Goal: Task Accomplishment & Management: Manage account settings

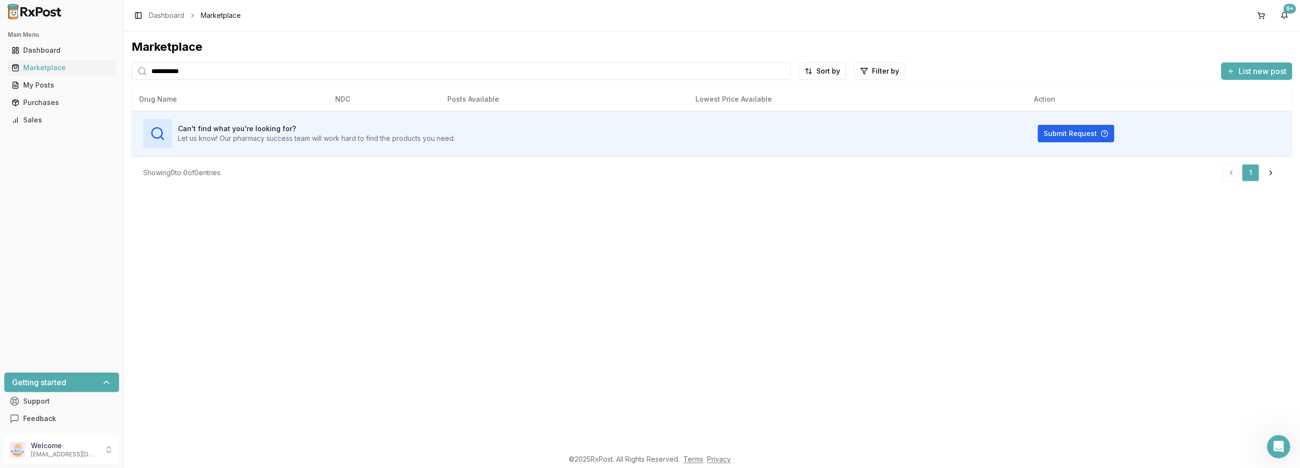
drag, startPoint x: 188, startPoint y: 73, endPoint x: 124, endPoint y: 74, distance: 63.9
click at [124, 74] on div "**********" at bounding box center [712, 239] width 1176 height 417
type input "******"
click at [29, 85] on div "My Posts" at bounding box center [62, 85] width 100 height 10
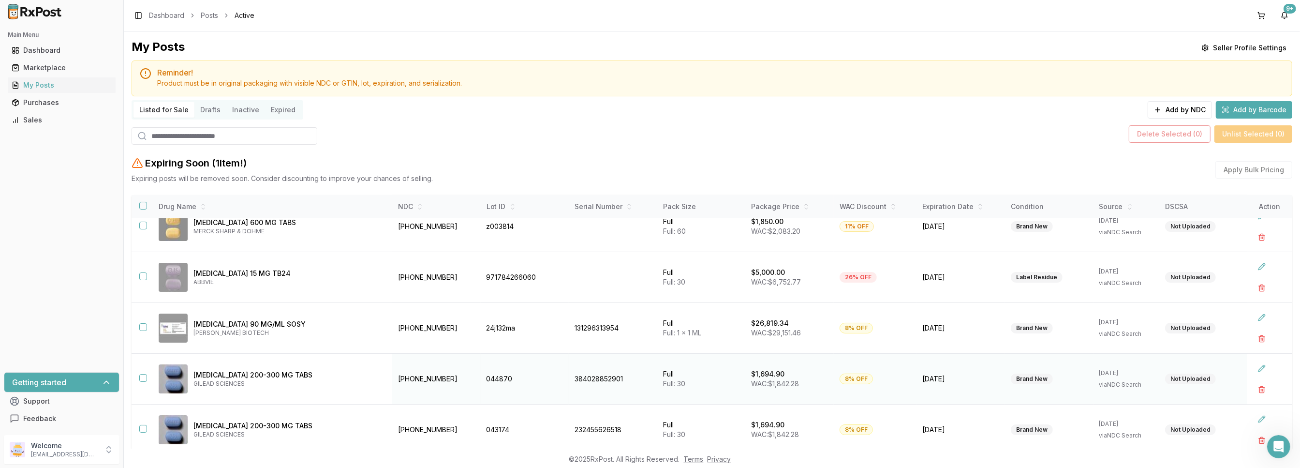
scroll to position [124, 0]
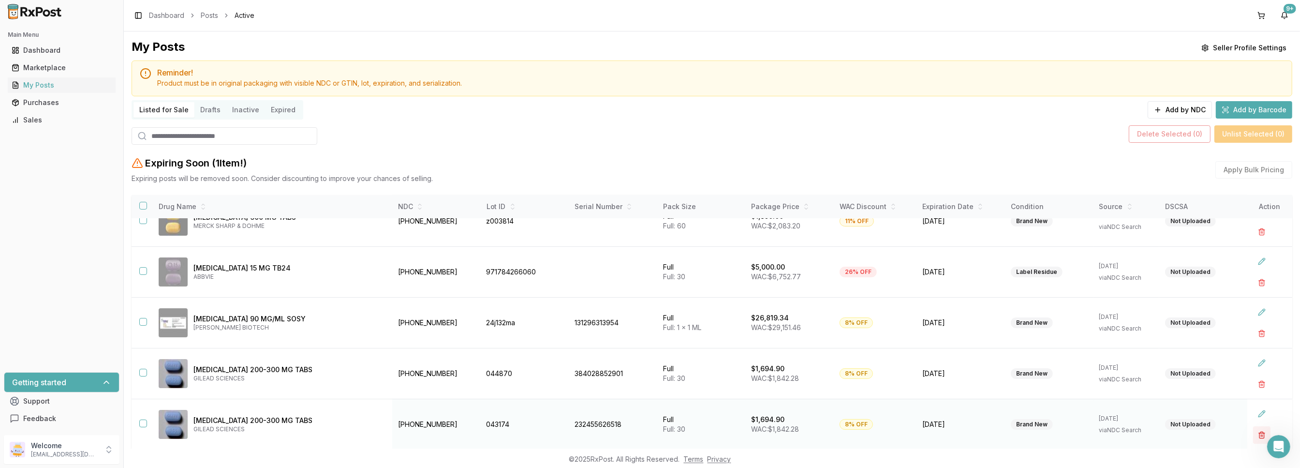
click at [1258, 437] on button "button" at bounding box center [1261, 434] width 17 height 17
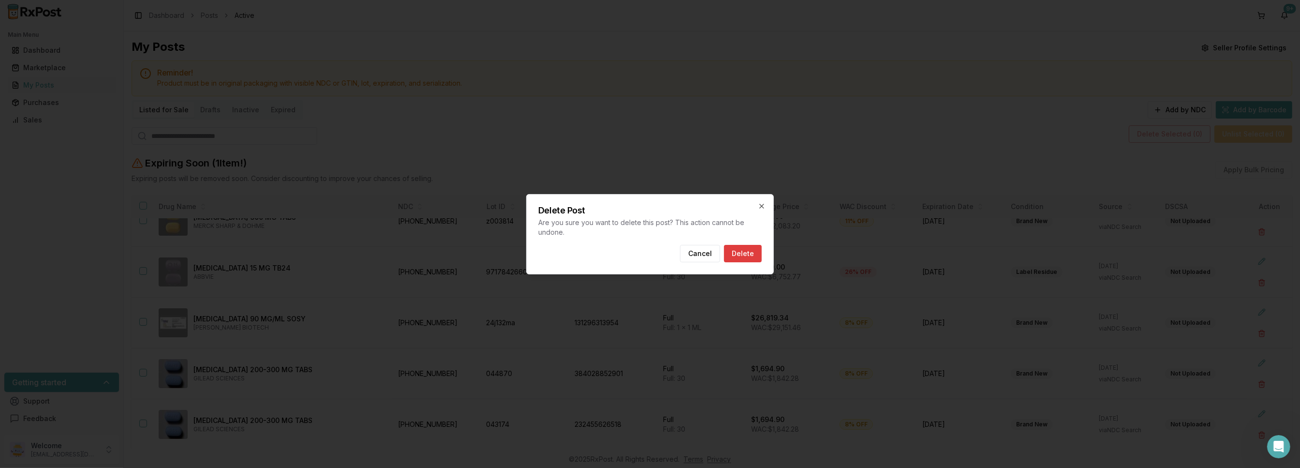
click at [750, 259] on button "Delete" at bounding box center [743, 253] width 38 height 17
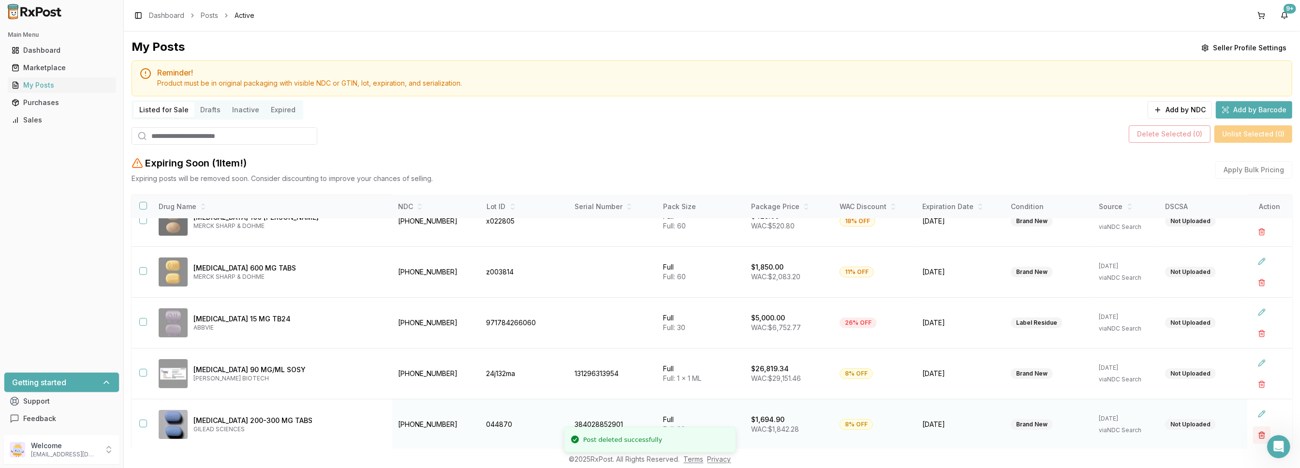
click at [1255, 436] on button "button" at bounding box center [1261, 434] width 17 height 17
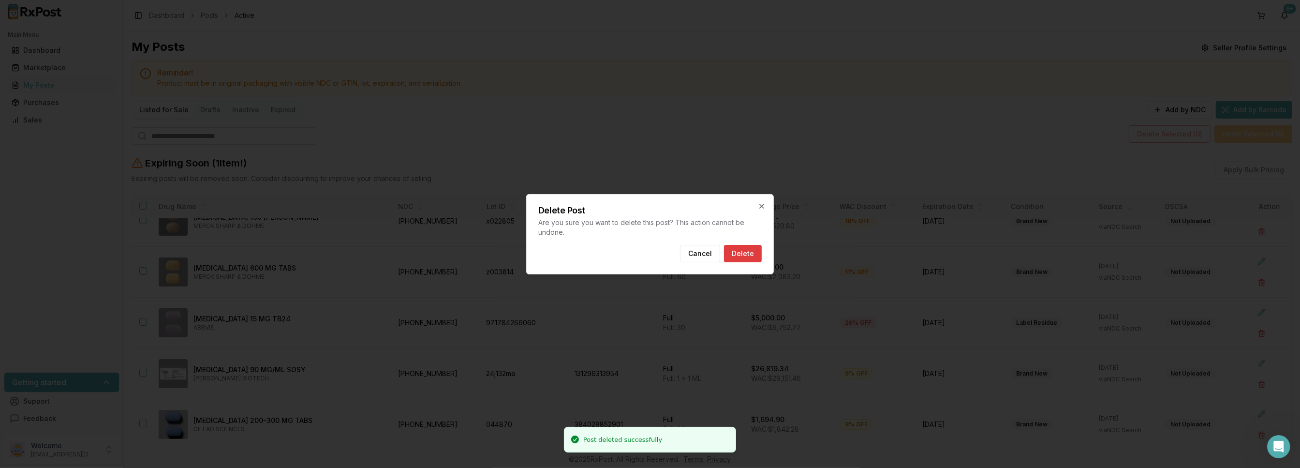
click at [747, 250] on button "Delete" at bounding box center [743, 253] width 38 height 17
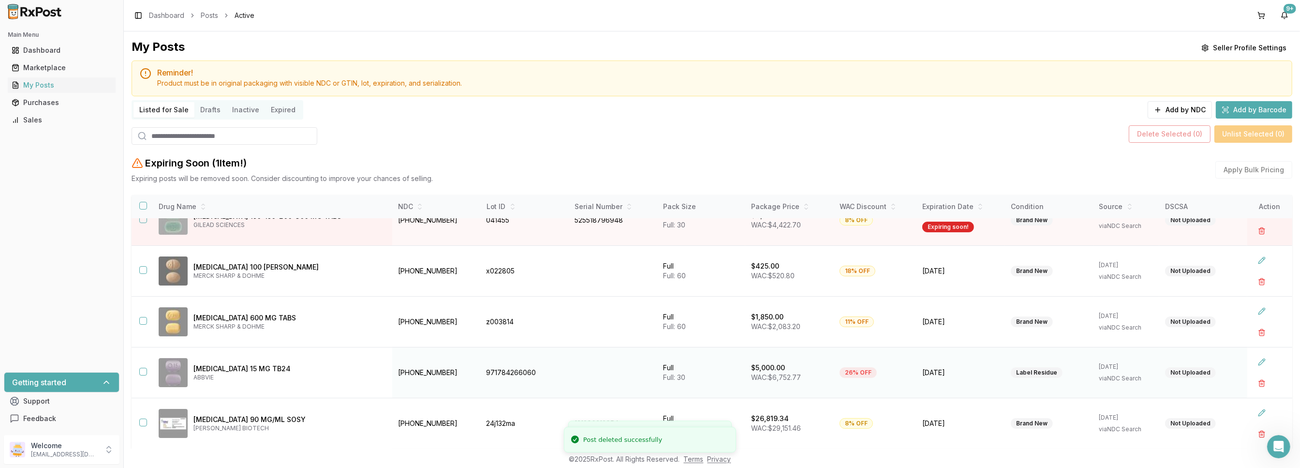
scroll to position [23, 0]
click at [1253, 382] on button "button" at bounding box center [1261, 383] width 17 height 17
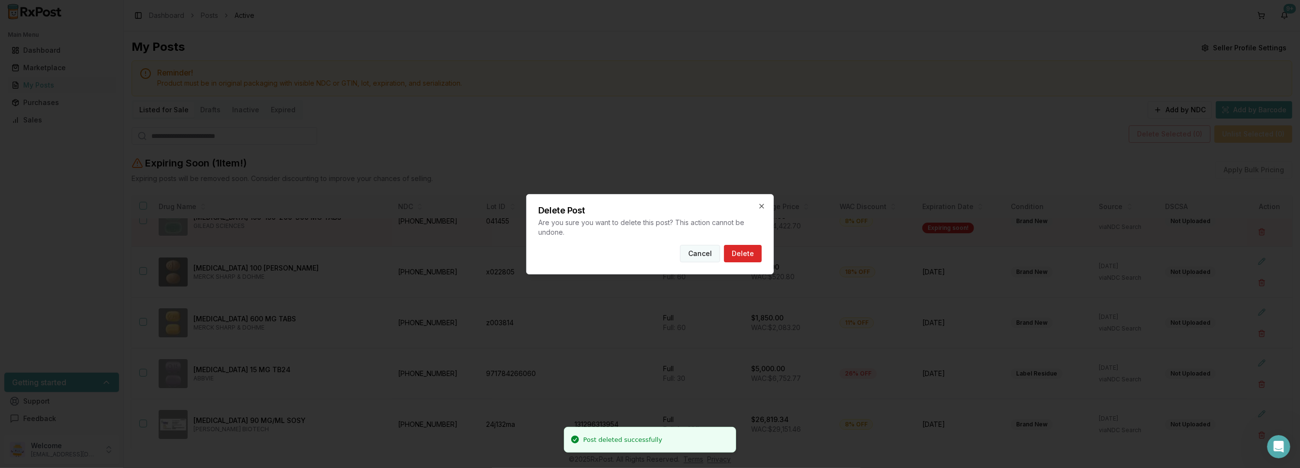
click at [691, 254] on button "Cancel" at bounding box center [700, 253] width 40 height 17
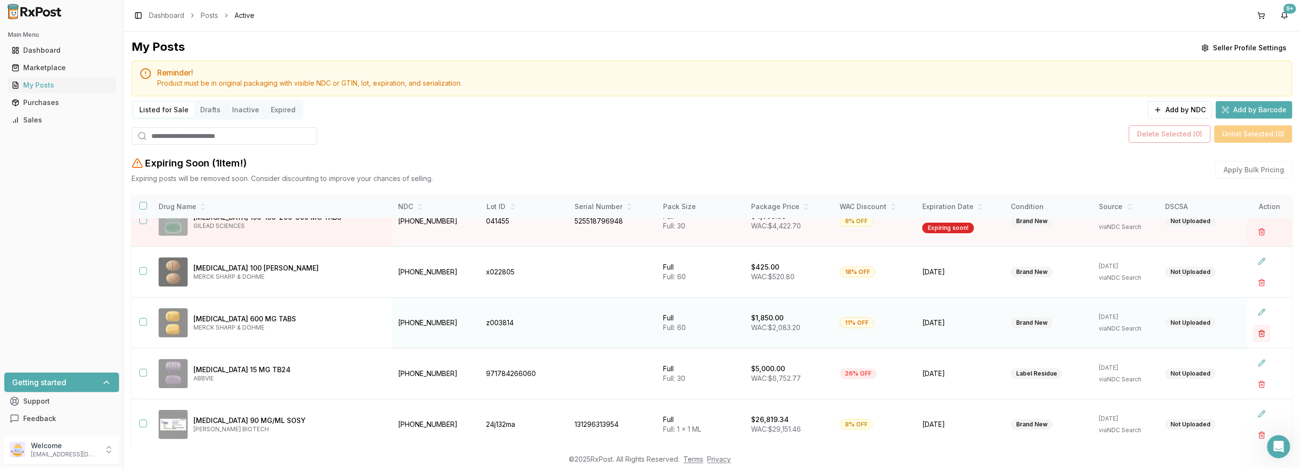
click at [1253, 330] on button "button" at bounding box center [1261, 332] width 17 height 17
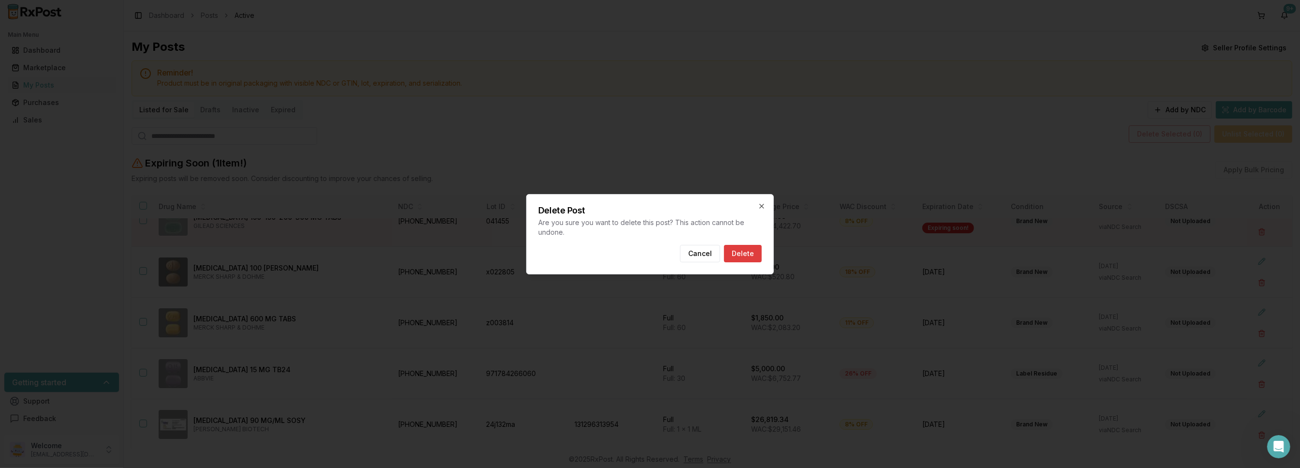
click at [748, 252] on button "Delete" at bounding box center [743, 253] width 38 height 17
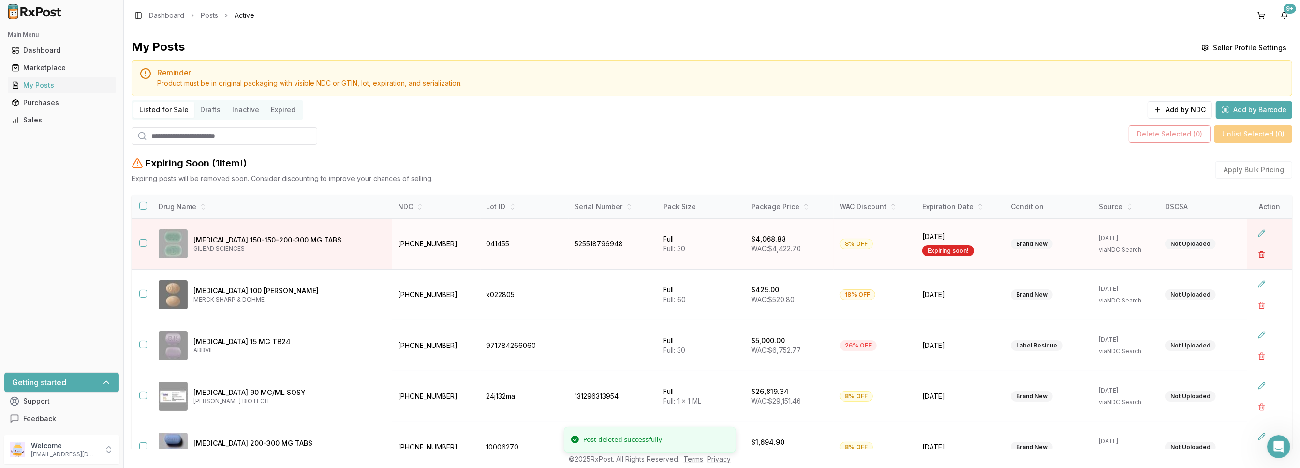
click at [1259, 254] on button "button" at bounding box center [1261, 254] width 17 height 17
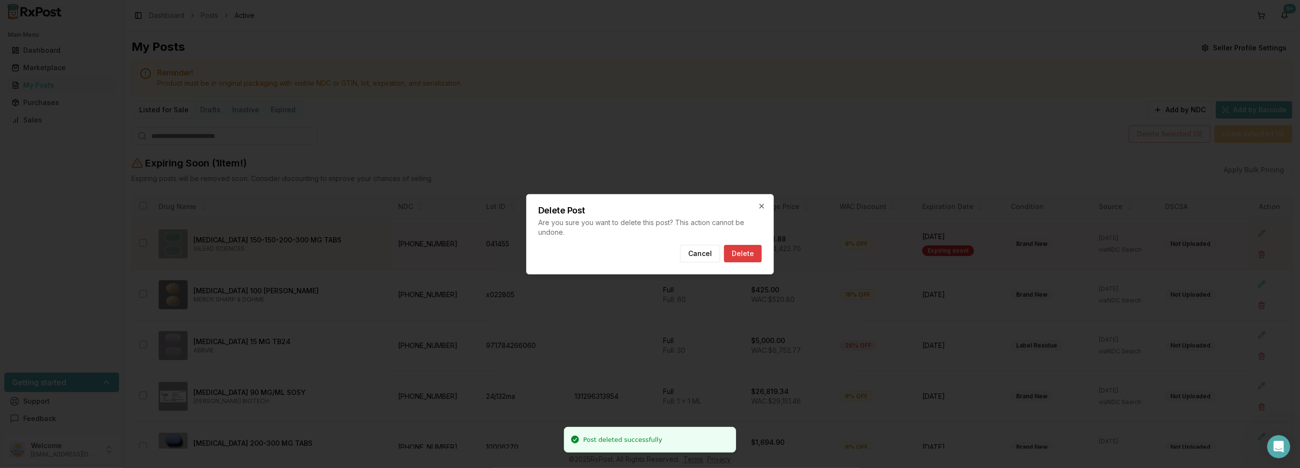
click at [742, 255] on button "Delete" at bounding box center [743, 253] width 38 height 17
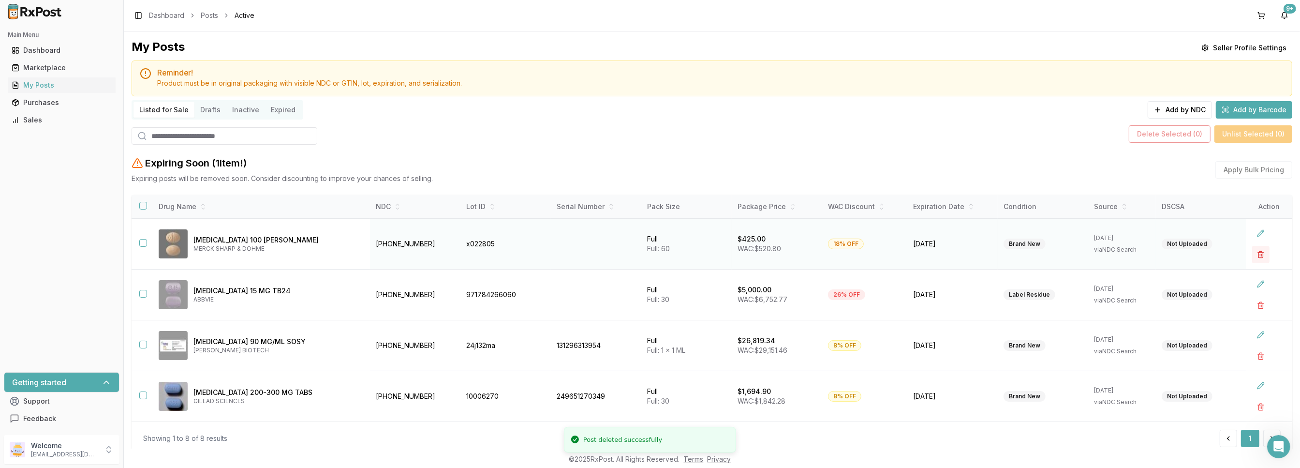
click at [1256, 256] on button "button" at bounding box center [1260, 254] width 17 height 17
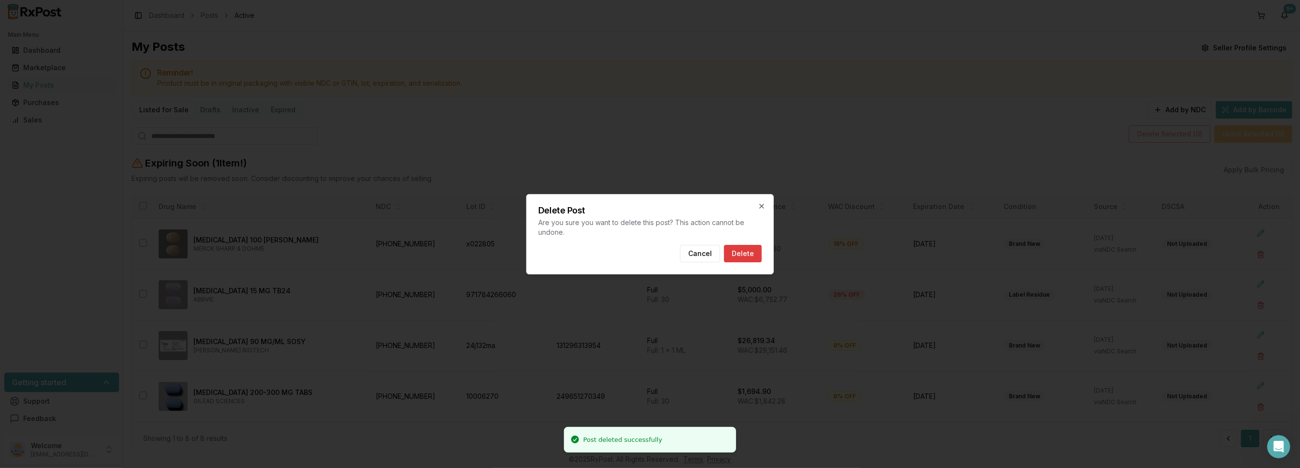
click at [752, 255] on button "Delete" at bounding box center [743, 253] width 38 height 17
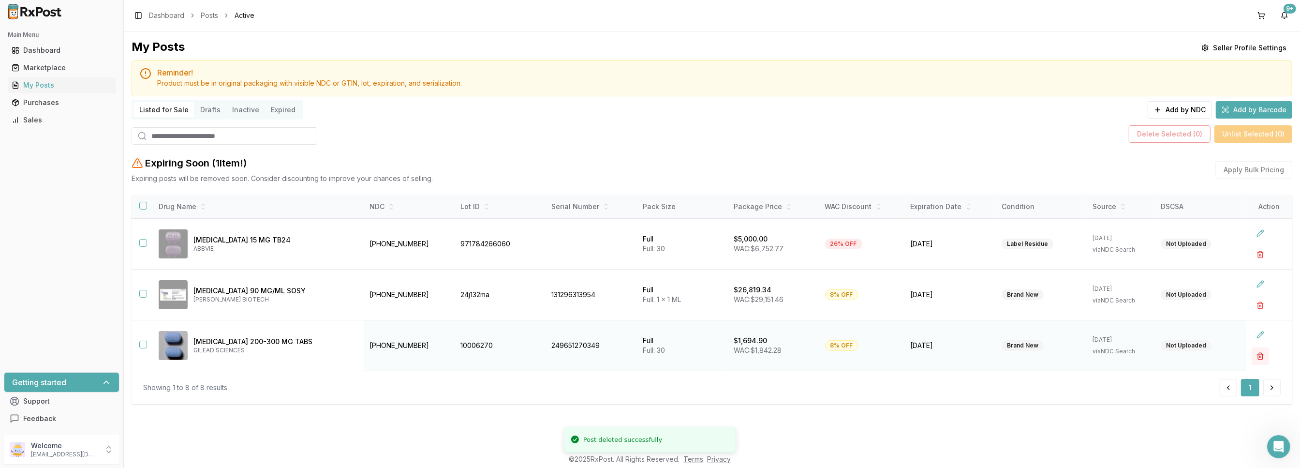
click at [1258, 354] on button "button" at bounding box center [1259, 355] width 17 height 17
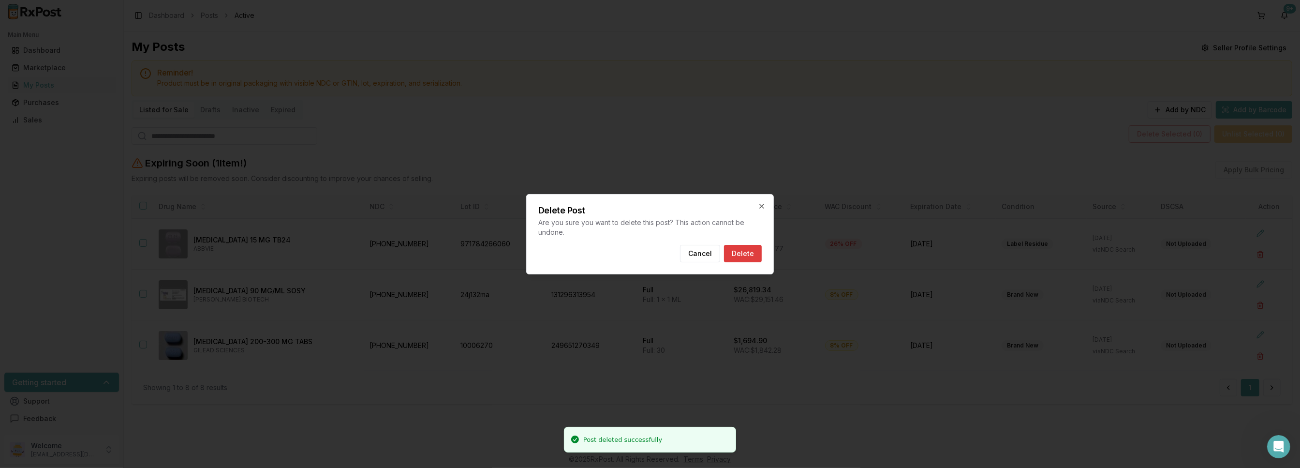
click at [742, 252] on button "Delete" at bounding box center [743, 253] width 38 height 17
